Goal: Information Seeking & Learning: Learn about a topic

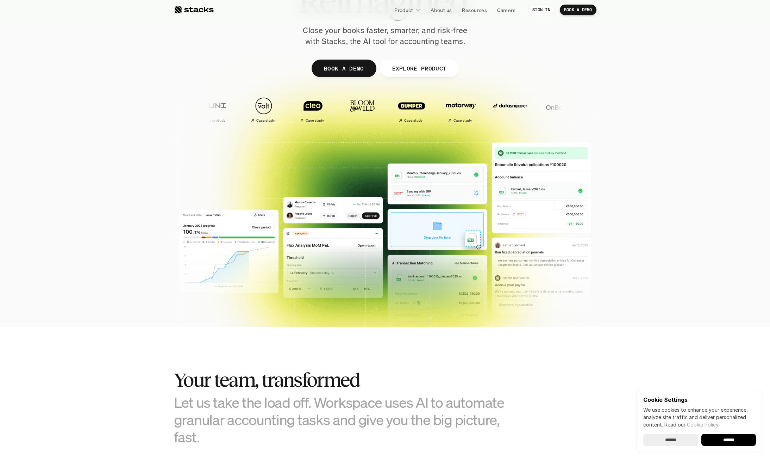
scroll to position [185, 0]
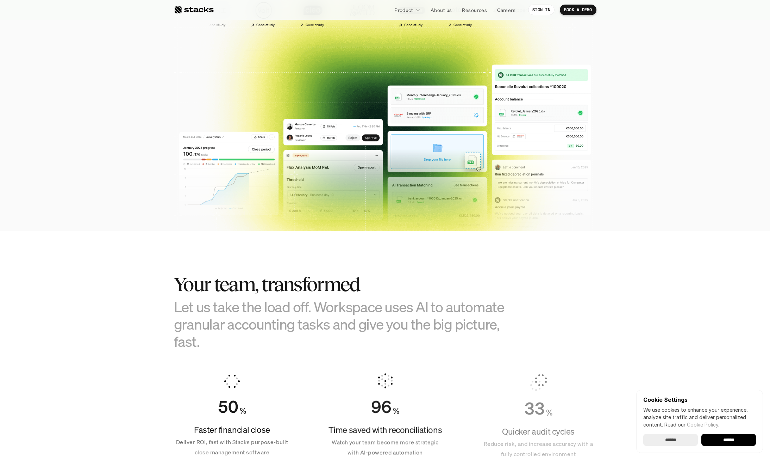
click at [729, 360] on input "******" at bounding box center [729, 440] width 55 height 12
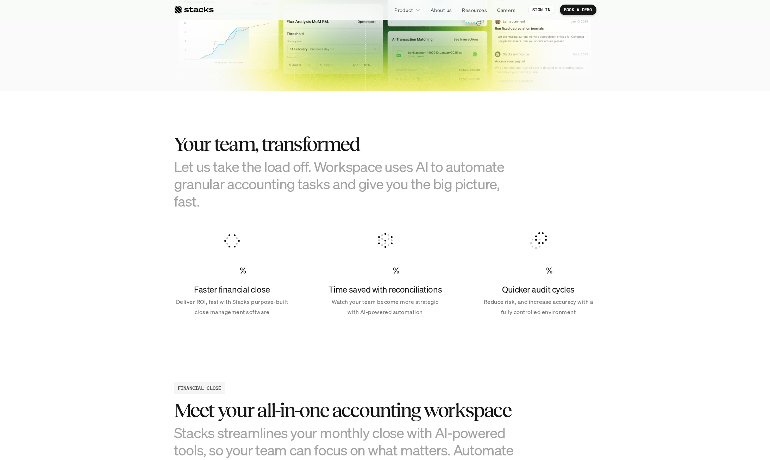
scroll to position [82, 0]
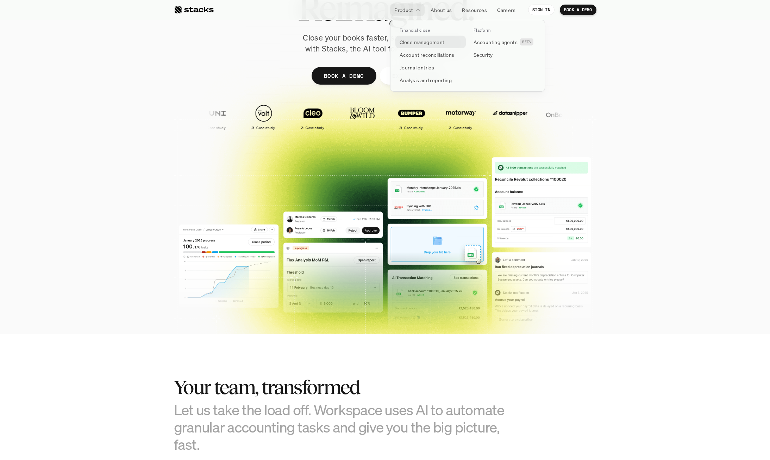
click at [421, 43] on p "Close management" at bounding box center [422, 41] width 45 height 7
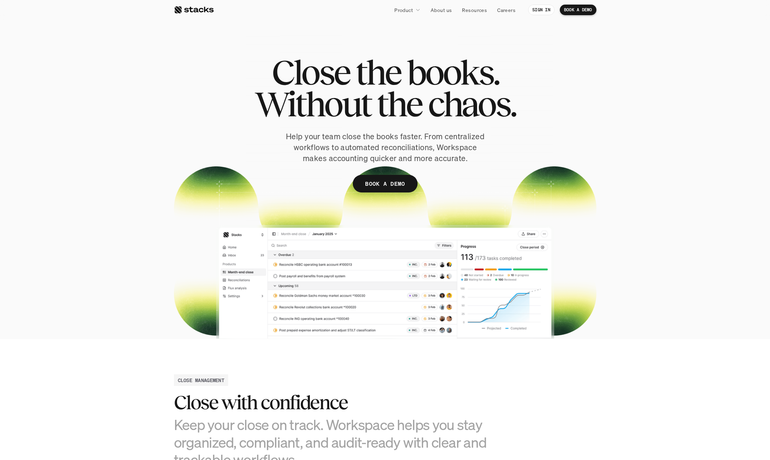
scroll to position [4, 0]
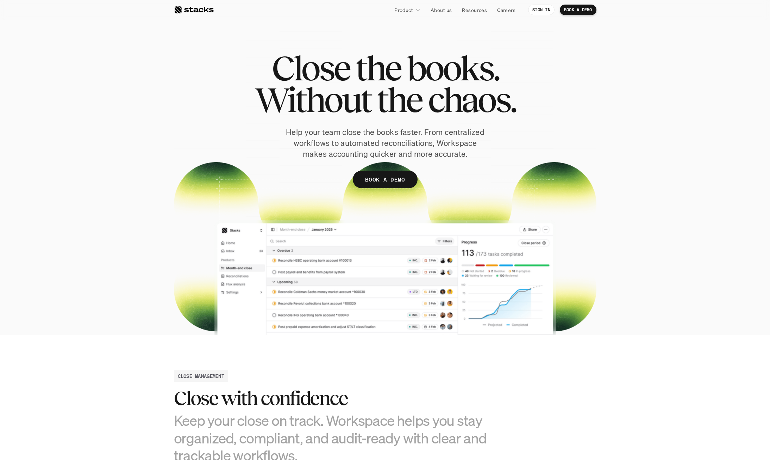
click at [644, 69] on section "Close the books. Without the chaos. Help your team close the books faster. From…" at bounding box center [385, 165] width 770 height 339
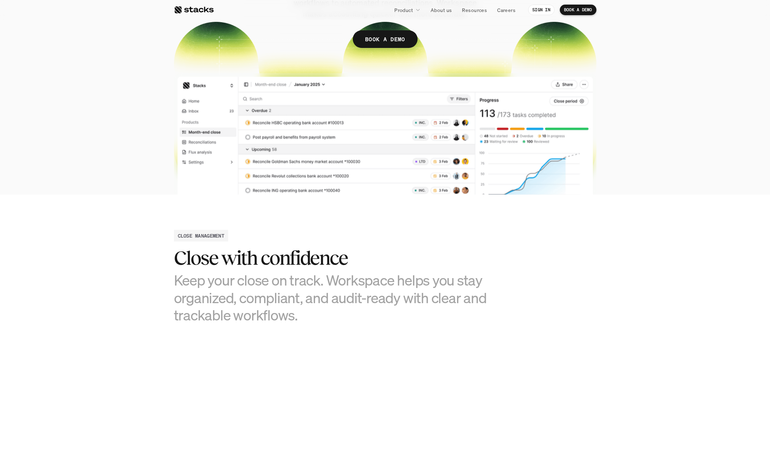
scroll to position [0, 0]
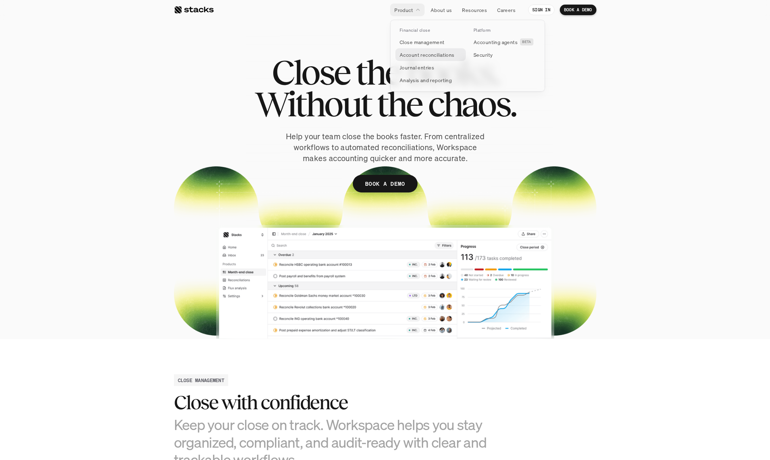
click at [424, 55] on p "Account reconciliations" at bounding box center [427, 54] width 55 height 7
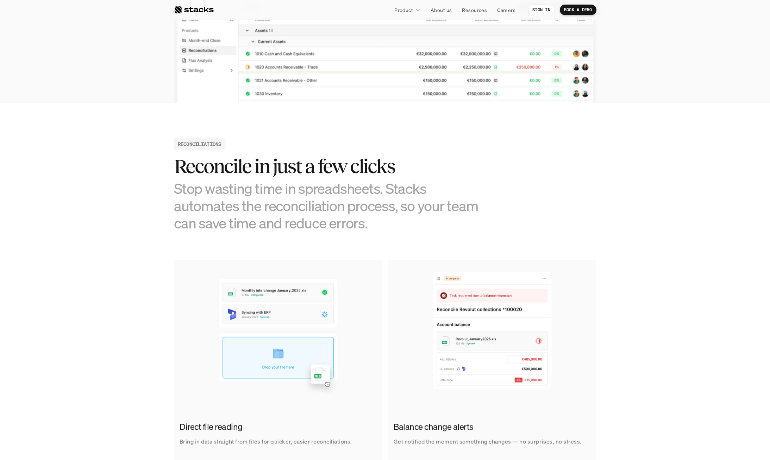
click at [199, 8] on div at bounding box center [194, 10] width 40 height 8
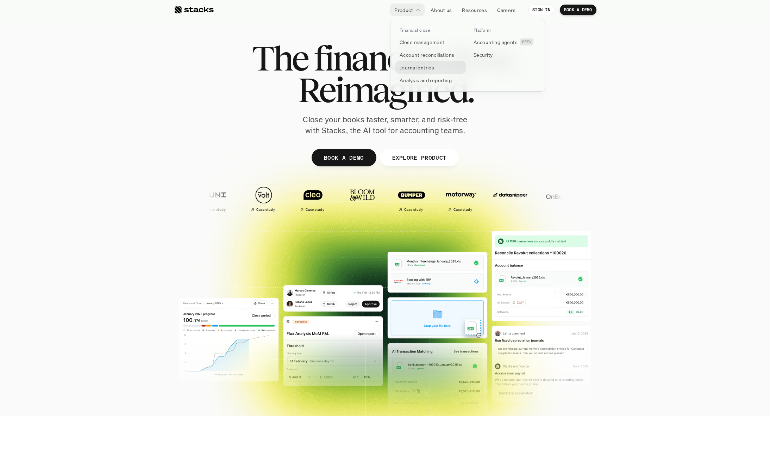
click at [415, 68] on p "Journal entries" at bounding box center [417, 67] width 35 height 7
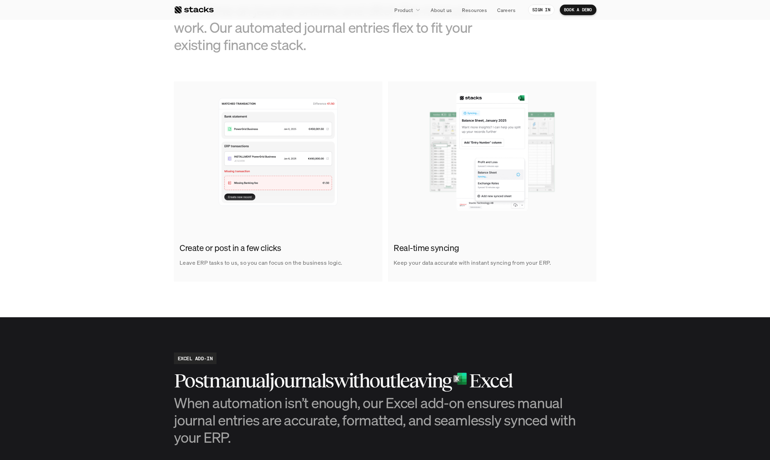
scroll to position [225, 0]
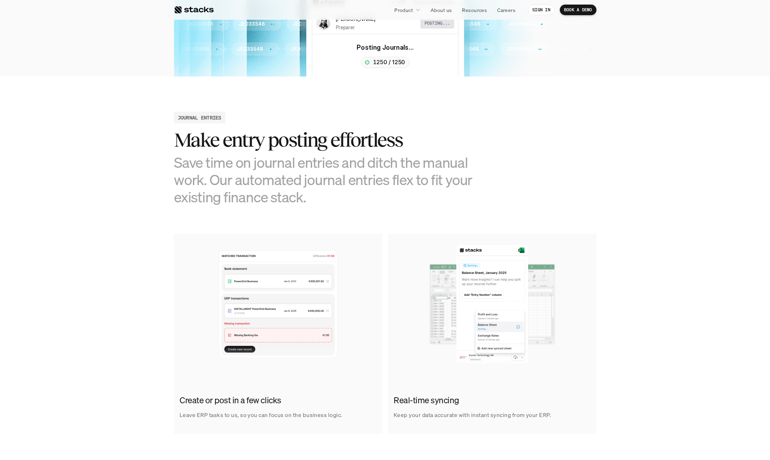
click at [271, 360] on p "Leave ERP tasks to us, so you can focus on the business logic." at bounding box center [261, 415] width 163 height 10
click at [476, 10] on p "Resources" at bounding box center [474, 9] width 25 height 7
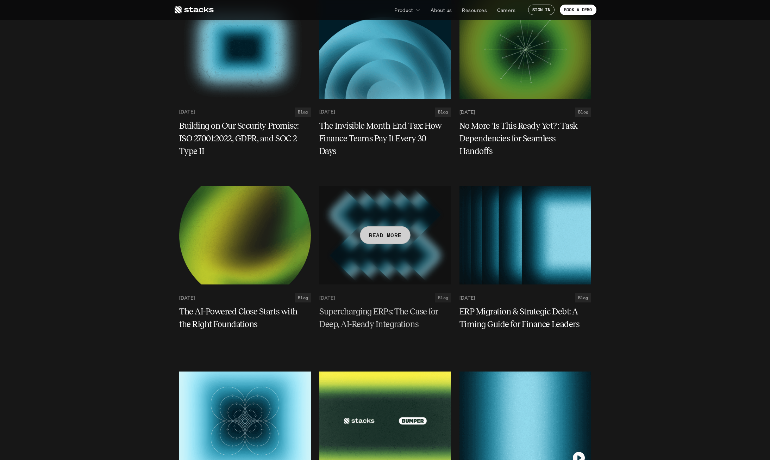
click at [391, 235] on p "READ MORE" at bounding box center [385, 235] width 33 height 10
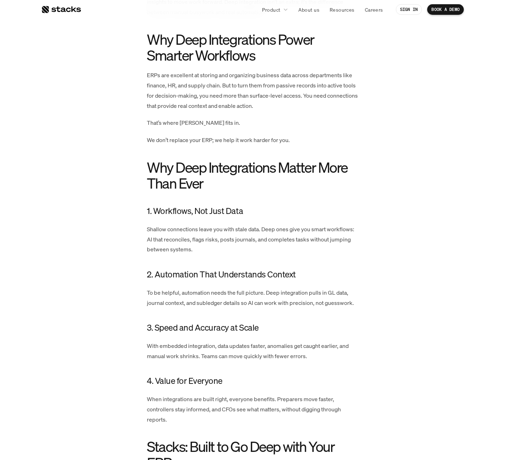
scroll to position [383, 0]
